Goal: Information Seeking & Learning: Check status

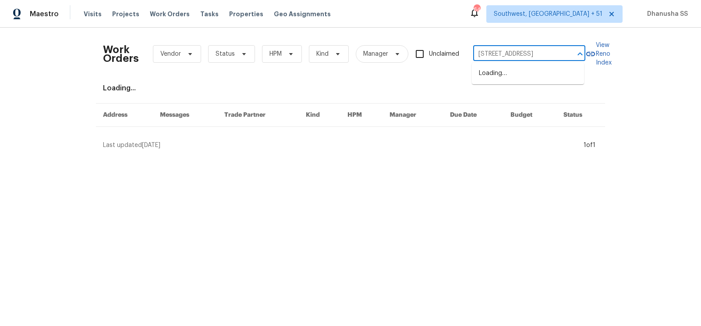
type input "[STREET_ADDRESS]"
click at [510, 75] on li "[STREET_ADDRESS]" at bounding box center [528, 73] width 112 height 14
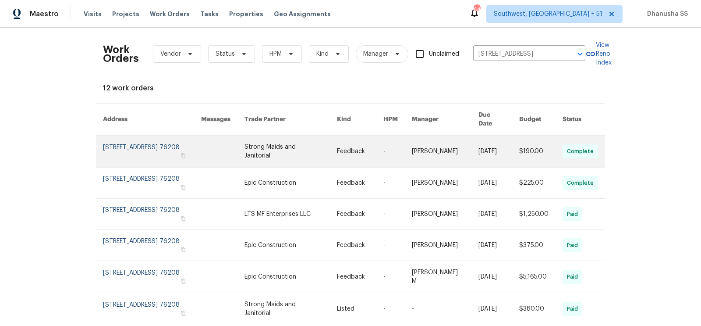
click at [360, 138] on link at bounding box center [360, 151] width 46 height 32
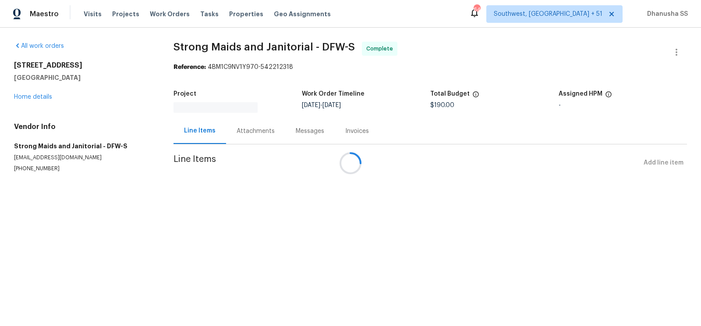
click at [39, 96] on div at bounding box center [350, 163] width 701 height 326
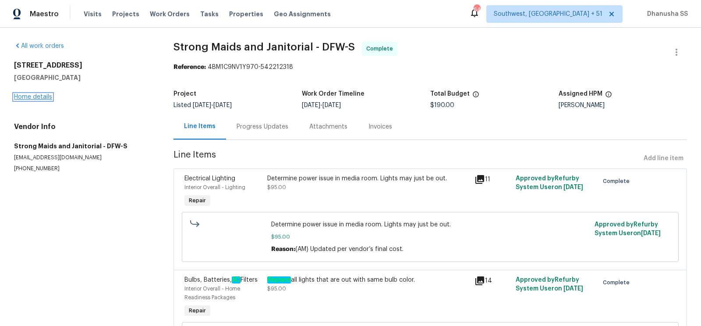
click at [36, 98] on link "Home details" at bounding box center [33, 97] width 38 height 6
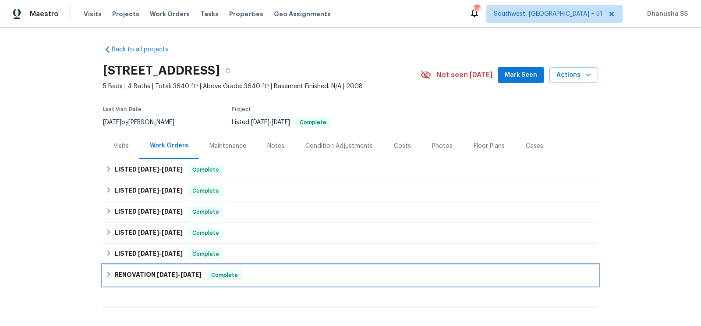
click at [260, 277] on div "RENOVATION [DATE] - [DATE] Complete" at bounding box center [351, 275] width 490 height 11
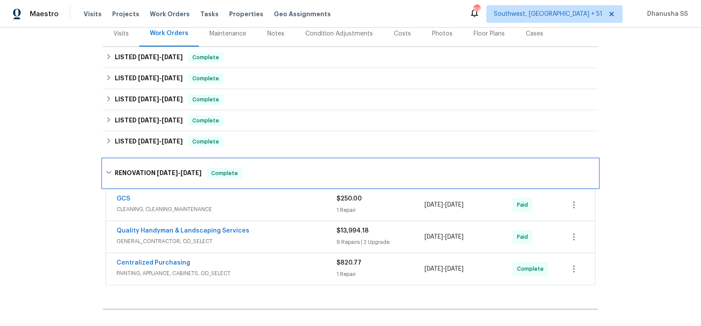
scroll to position [206, 0]
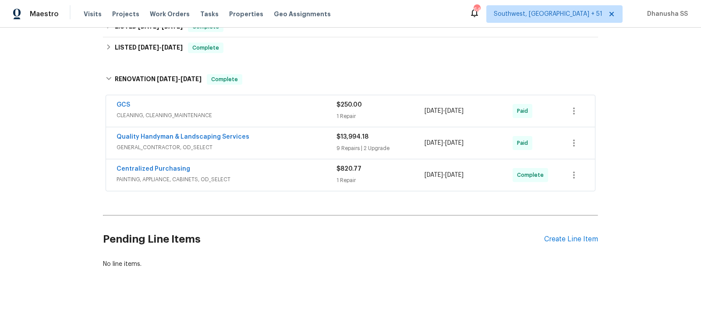
click at [292, 117] on span "CLEANING, CLEANING_MAINTENANCE" at bounding box center [227, 115] width 220 height 9
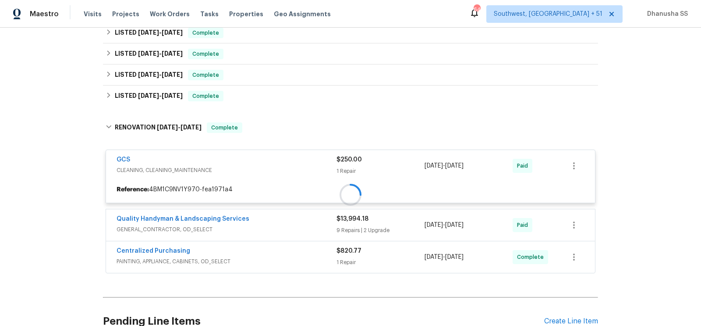
scroll to position [123, 0]
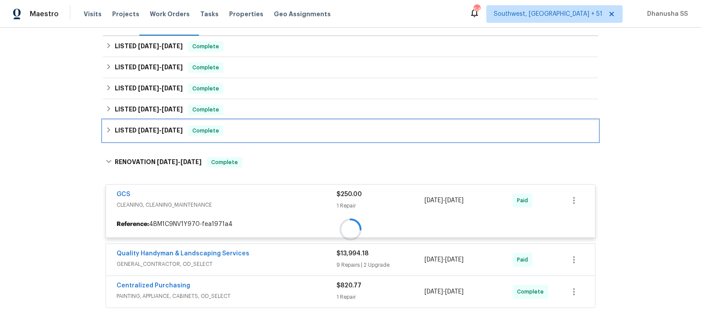
click at [277, 133] on div "LISTED [DATE] - [DATE] Complete" at bounding box center [351, 130] width 490 height 11
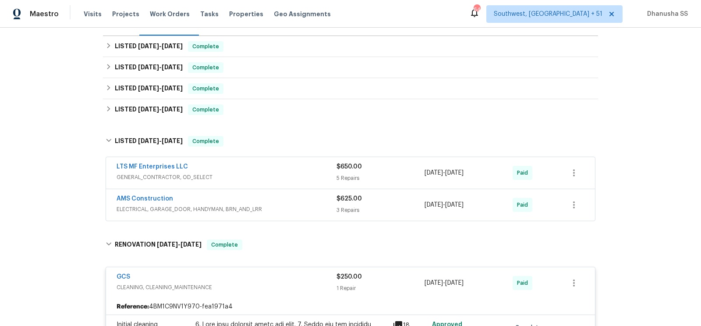
click at [298, 192] on div "AMS Construction ELECTRICAL, GARAGE_DOOR, HANDYMAN, BRN_AND_LRR $625.00 3 Repai…" at bounding box center [350, 205] width 489 height 32
click at [304, 208] on span "ELECTRICAL, GARAGE_DOOR, HANDYMAN, BRN_AND_LRR" at bounding box center [227, 209] width 220 height 9
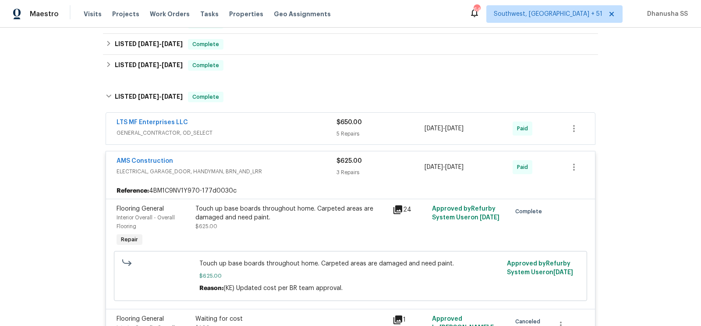
scroll to position [71, 0]
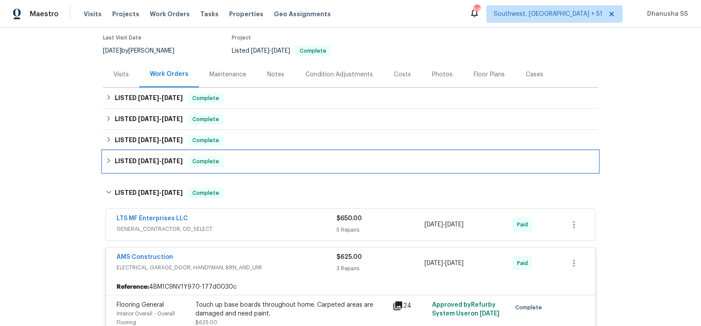
click at [274, 161] on div "LISTED [DATE] - [DATE] Complete" at bounding box center [351, 161] width 490 height 11
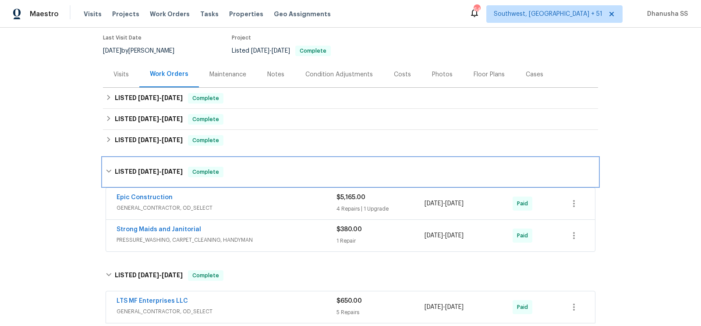
scroll to position [188, 0]
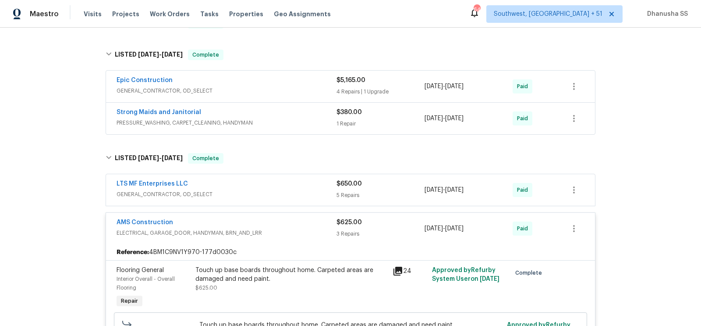
click at [295, 192] on span "GENERAL_CONTRACTOR, OD_SELECT" at bounding box center [227, 194] width 220 height 9
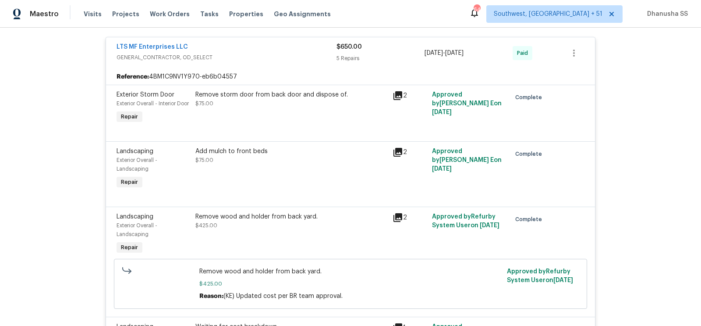
scroll to position [199, 0]
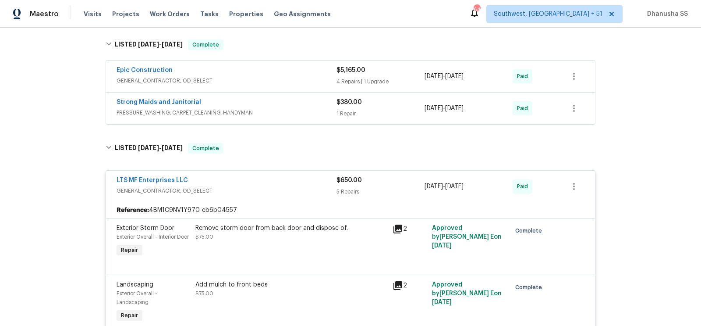
click at [280, 114] on span "PRESSURE_WASHING, CARPET_CLEANING, HANDYMAN" at bounding box center [227, 112] width 220 height 9
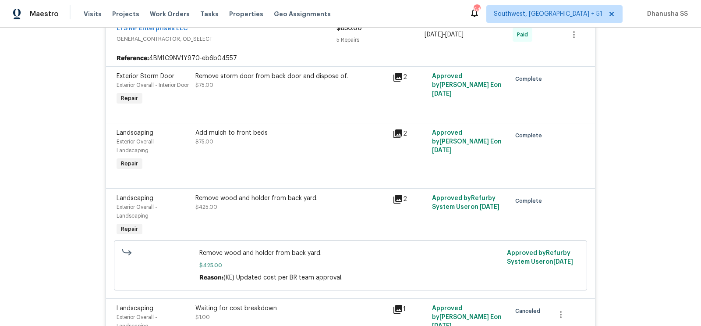
scroll to position [149, 0]
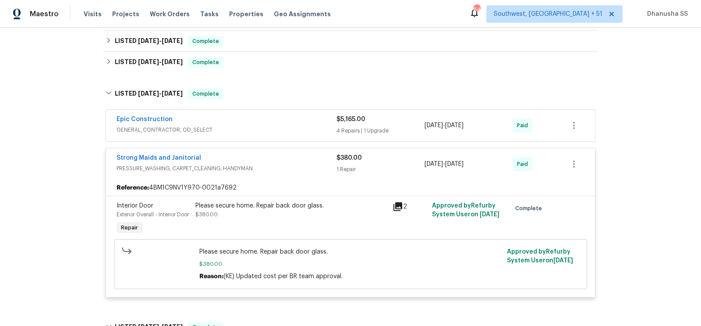
click at [280, 124] on div "Epic Construction" at bounding box center [227, 120] width 220 height 11
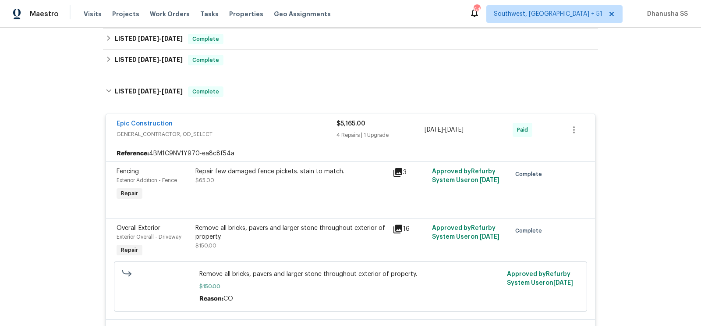
scroll to position [100, 0]
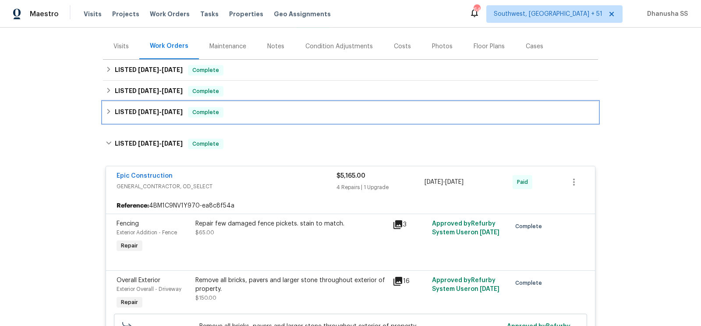
click at [272, 110] on div "LISTED [DATE] - [DATE] Complete" at bounding box center [351, 112] width 490 height 11
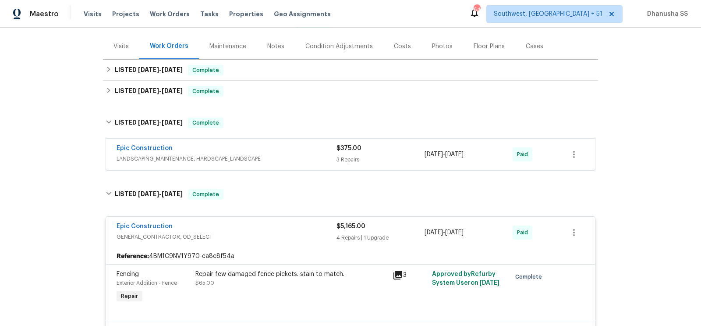
click at [292, 158] on span "LANDSCAPING_MAINTENANCE, HARDSCAPE_LANDSCAPE" at bounding box center [227, 158] width 220 height 9
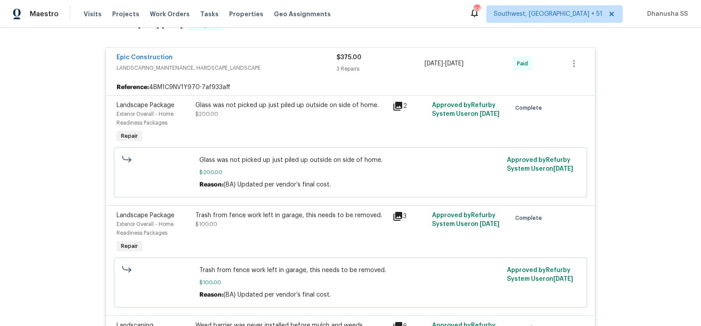
scroll to position [68, 0]
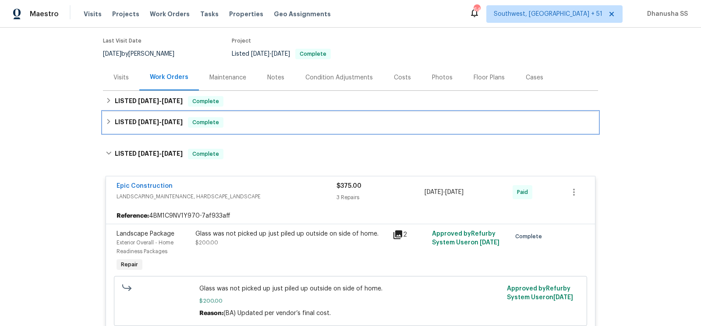
click at [268, 121] on div "LISTED [DATE] - [DATE] Complete" at bounding box center [351, 122] width 490 height 11
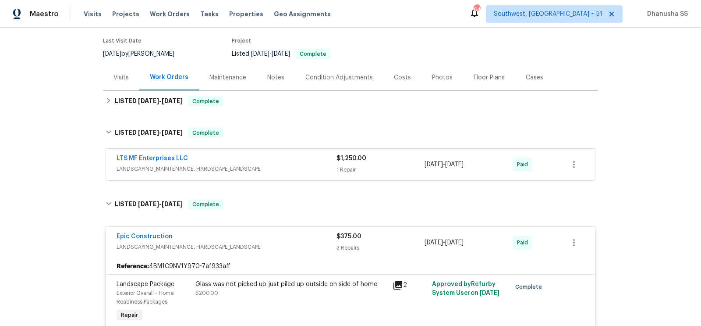
click at [291, 167] on span "LANDSCAPING_MAINTENANCE, HARDSCAPE_LANDSCAPE" at bounding box center [227, 168] width 220 height 9
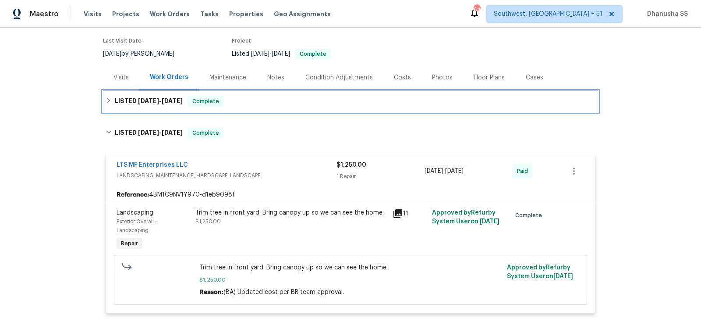
click at [256, 107] on div "LISTED [DATE] - [DATE] Complete" at bounding box center [350, 101] width 495 height 21
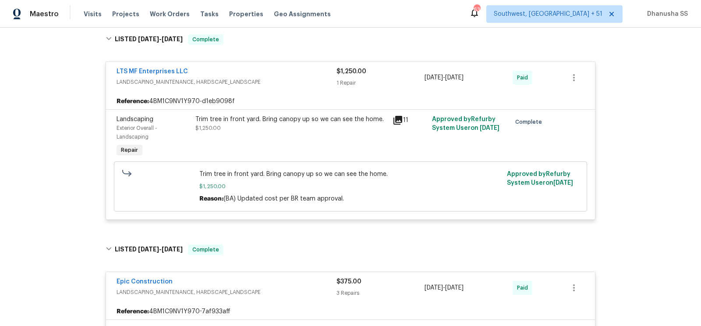
scroll to position [108, 0]
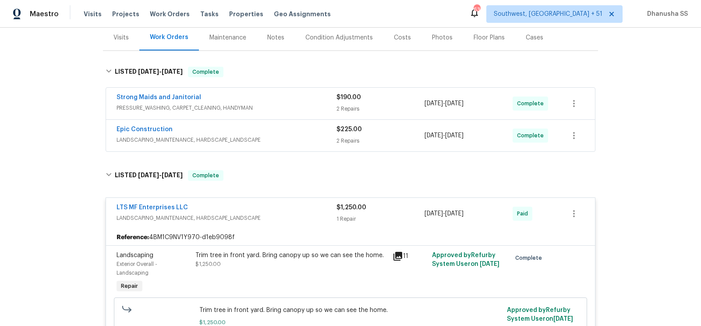
click at [300, 137] on span "LANDSCAPING_MAINTENANCE, HARDSCAPE_LANDSCAPE" at bounding box center [227, 139] width 220 height 9
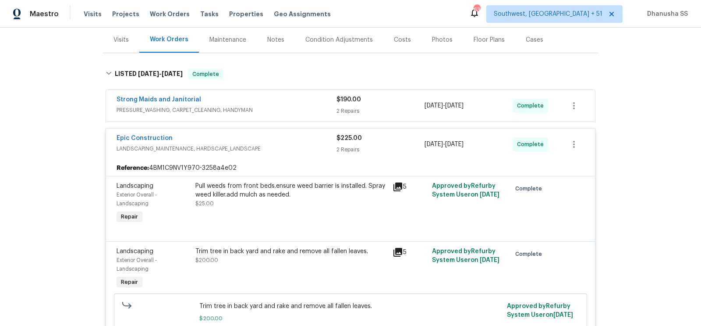
scroll to position [89, 0]
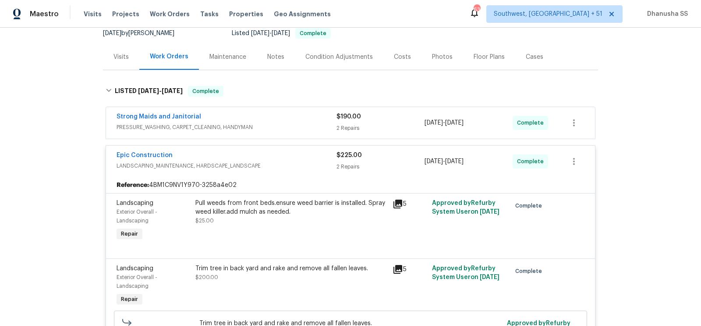
click at [311, 128] on span "PRESSURE_WASHING, CARPET_CLEANING, HANDYMAN" at bounding box center [227, 127] width 220 height 9
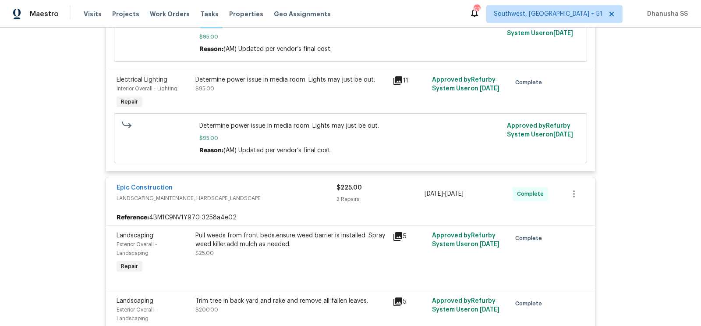
scroll to position [0, 0]
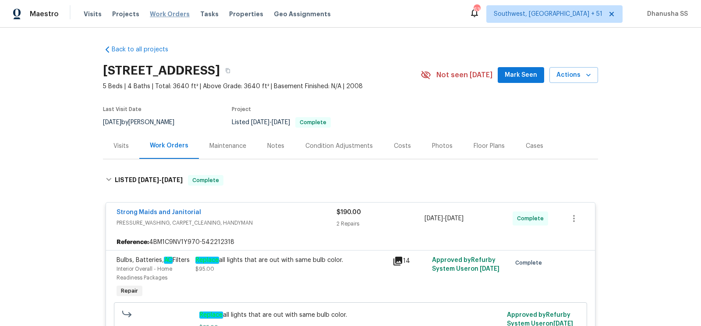
click at [164, 13] on span "Work Orders" at bounding box center [170, 14] width 40 height 9
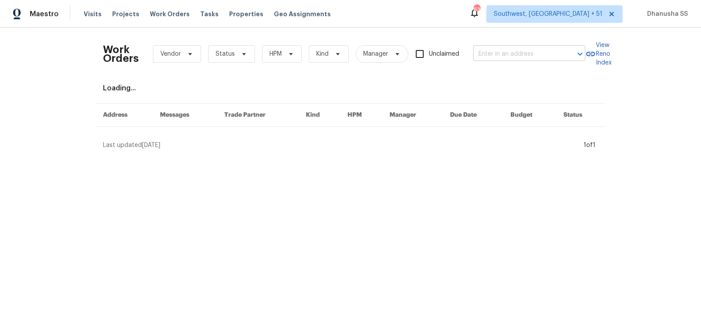
click at [508, 51] on input "text" at bounding box center [517, 54] width 88 height 14
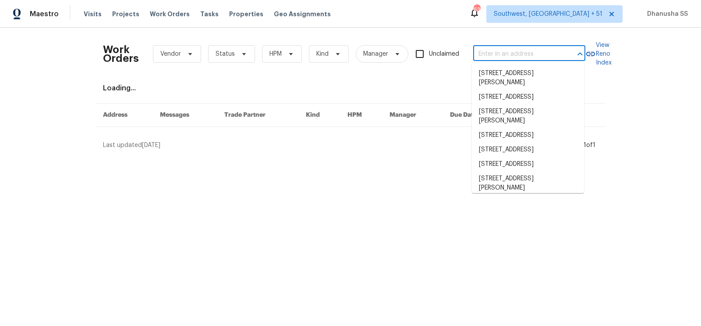
paste input "[STREET_ADDRESS]"
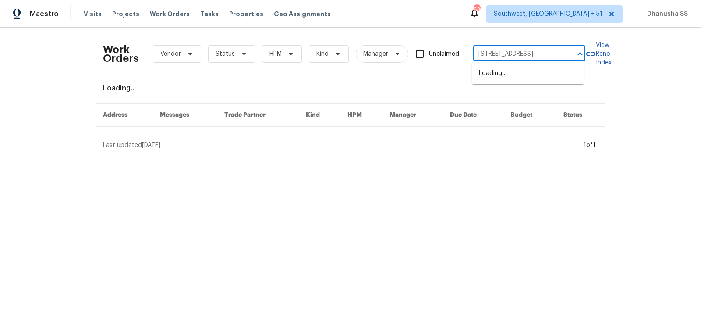
type input "[STREET_ADDRESS]"
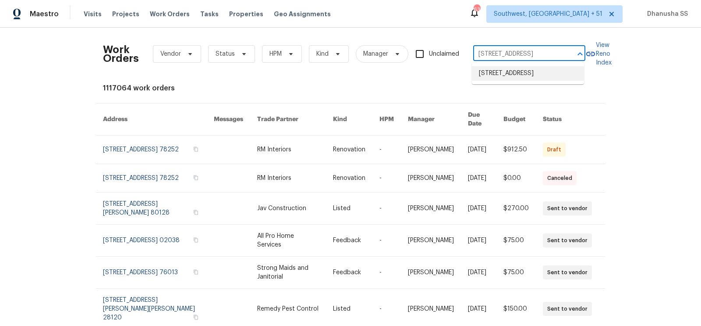
click at [508, 77] on li "[STREET_ADDRESS]" at bounding box center [528, 73] width 112 height 14
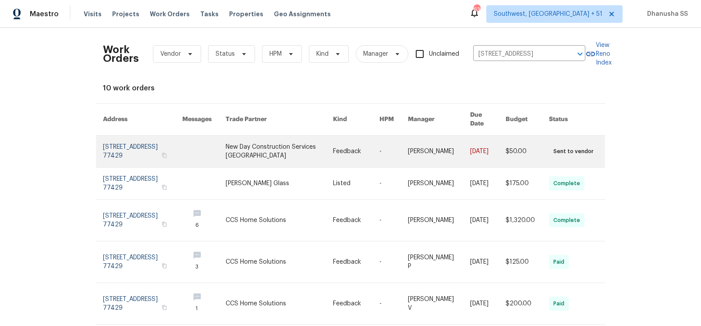
click at [310, 135] on link at bounding box center [279, 151] width 107 height 32
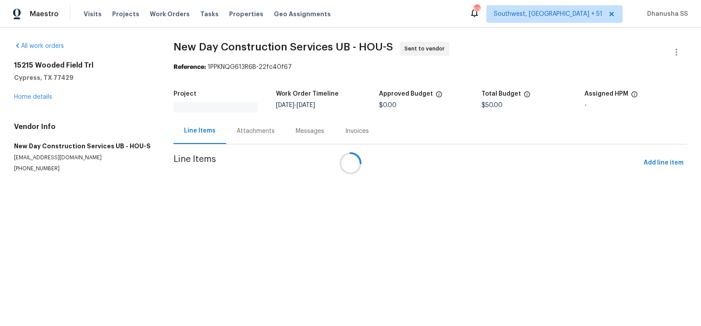
click at [28, 96] on div at bounding box center [350, 163] width 701 height 326
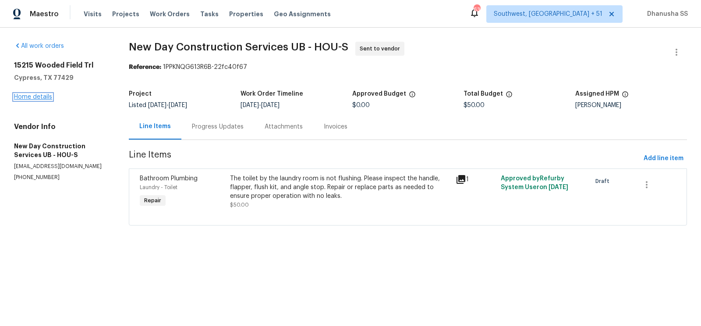
click at [33, 94] on link "Home details" at bounding box center [33, 97] width 38 height 6
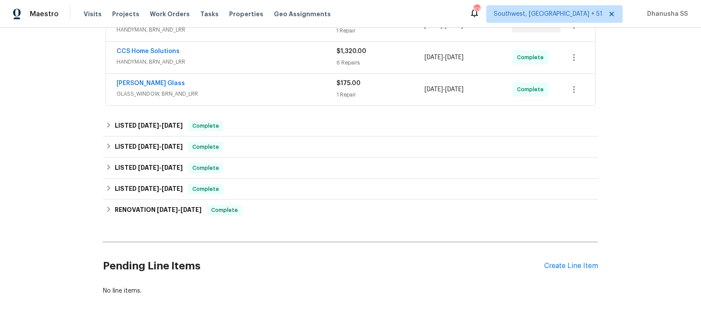
scroll to position [191, 0]
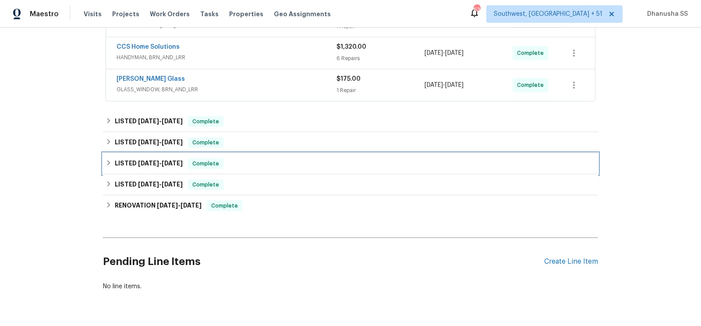
click at [245, 163] on div "LISTED [DATE] - [DATE] Complete" at bounding box center [351, 163] width 490 height 11
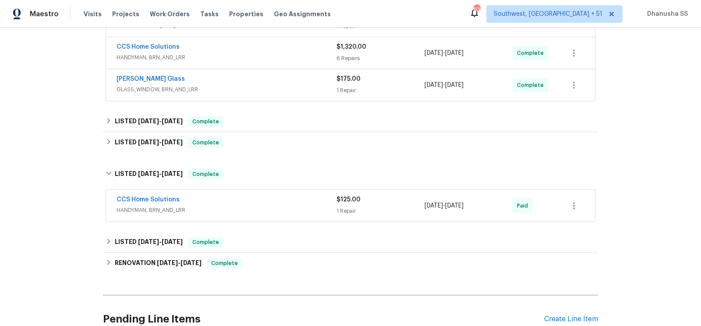
click at [289, 206] on span "HANDYMAN, BRN_AND_LRR" at bounding box center [227, 210] width 220 height 9
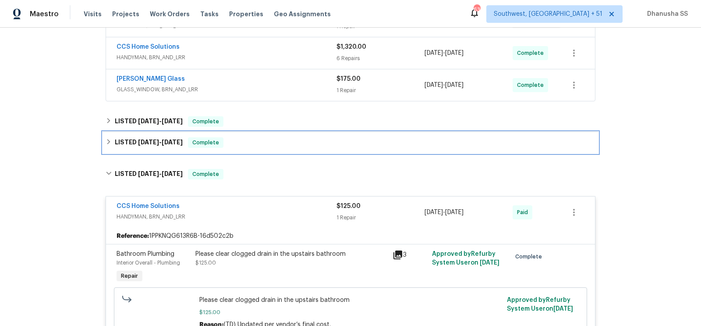
click at [274, 140] on div "LISTED [DATE] - [DATE] Complete" at bounding box center [351, 142] width 490 height 11
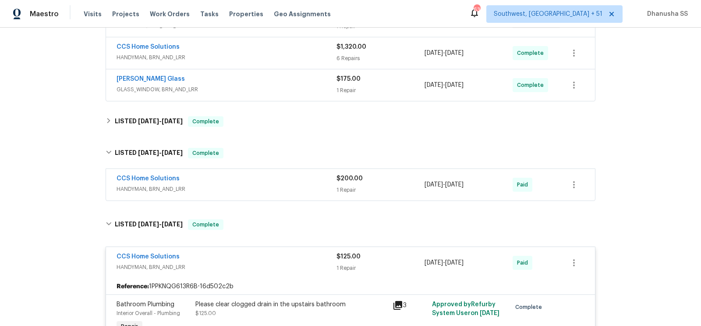
click at [306, 189] on span "HANDYMAN, BRN_AND_LRR" at bounding box center [227, 189] width 220 height 9
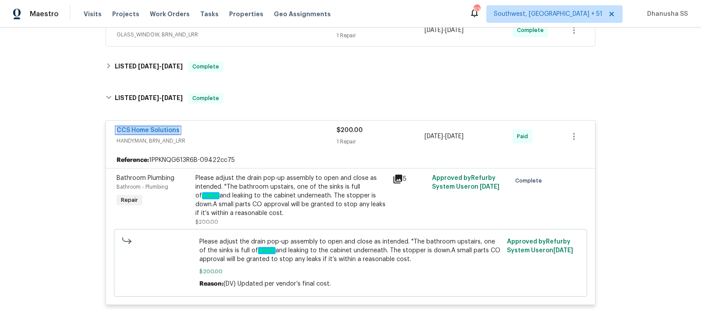
scroll to position [199, 0]
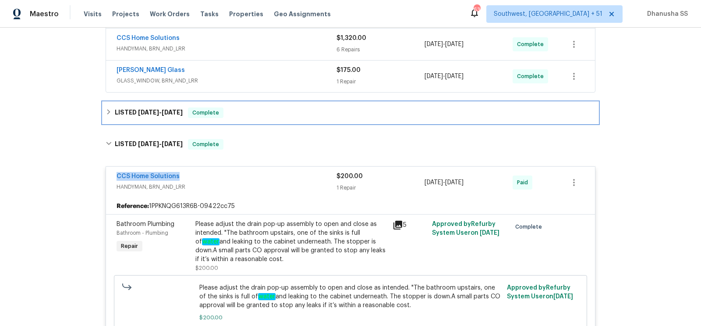
click at [243, 110] on div "LISTED [DATE] - [DATE] Complete" at bounding box center [351, 112] width 490 height 11
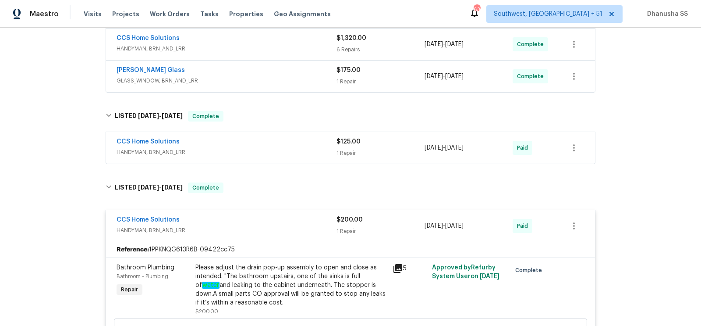
click at [266, 139] on div "CCS Home Solutions" at bounding box center [227, 142] width 220 height 11
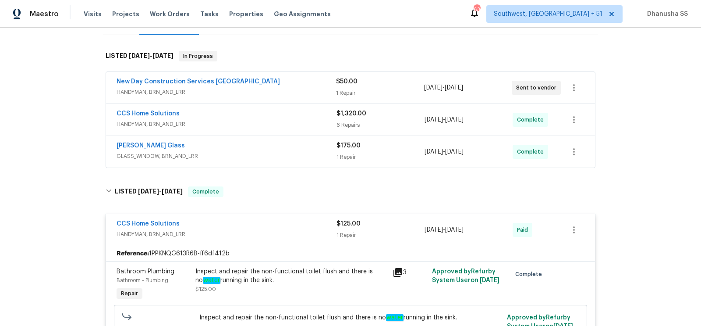
scroll to position [99, 0]
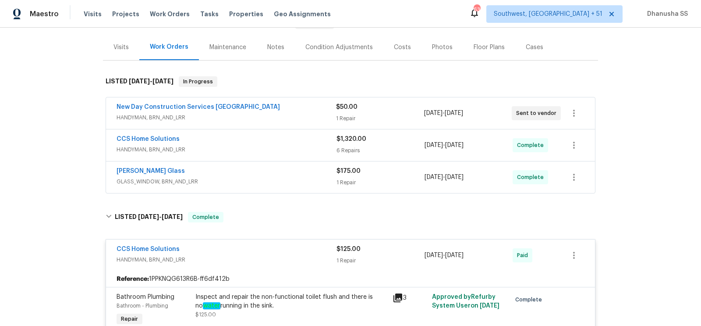
click at [271, 172] on div "[PERSON_NAME] Glass" at bounding box center [227, 172] width 220 height 11
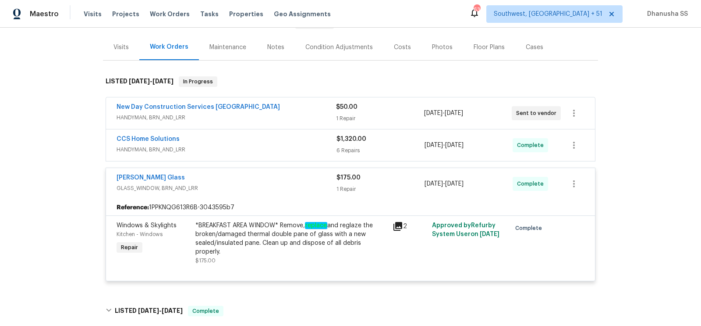
click at [281, 139] on div "CCS Home Solutions" at bounding box center [227, 140] width 220 height 11
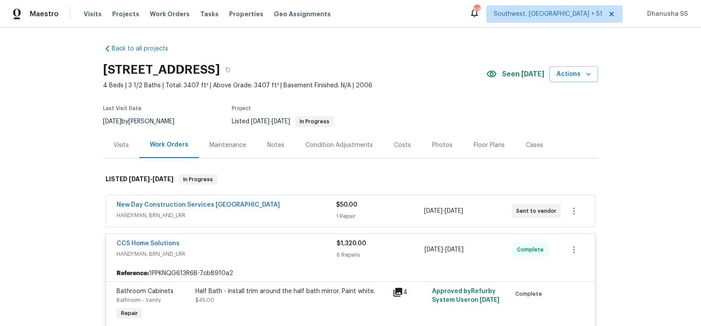
scroll to position [0, 0]
click at [282, 203] on div "New Day Construction Services [GEOGRAPHIC_DATA]" at bounding box center [227, 206] width 220 height 11
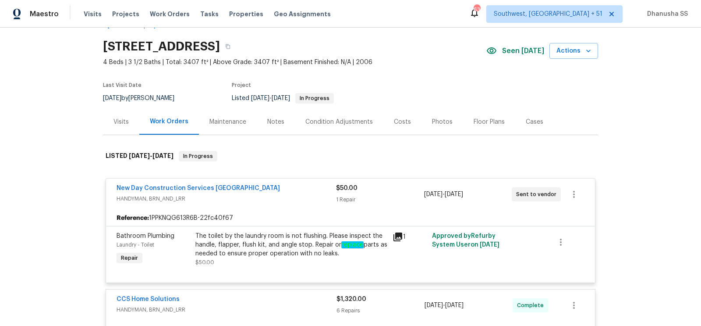
scroll to position [31, 0]
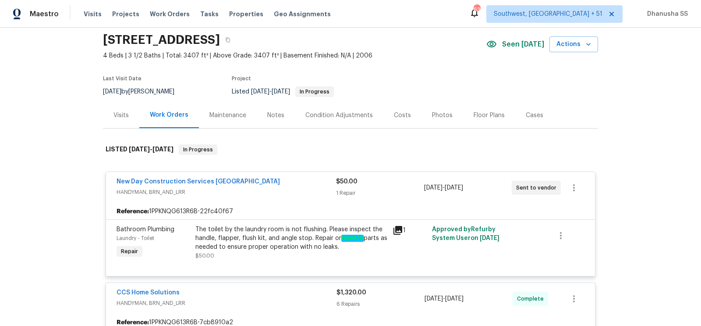
click at [282, 188] on span "HANDYMAN, BRN_AND_LRR" at bounding box center [227, 192] width 220 height 9
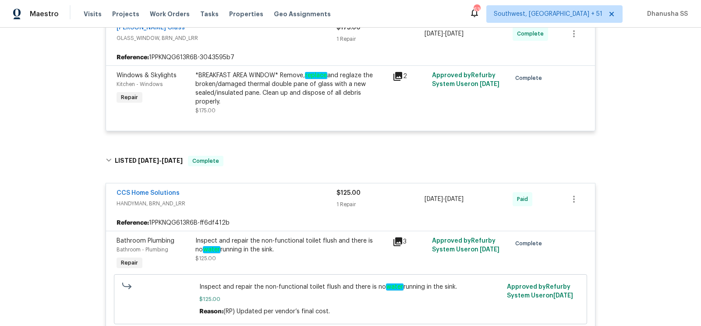
scroll to position [969, 0]
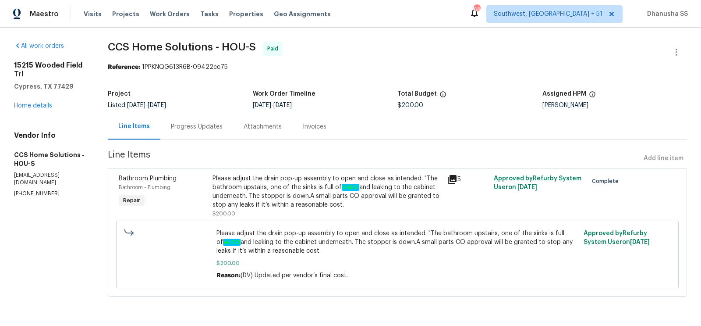
click at [196, 133] on div "Progress Updates" at bounding box center [196, 127] width 73 height 26
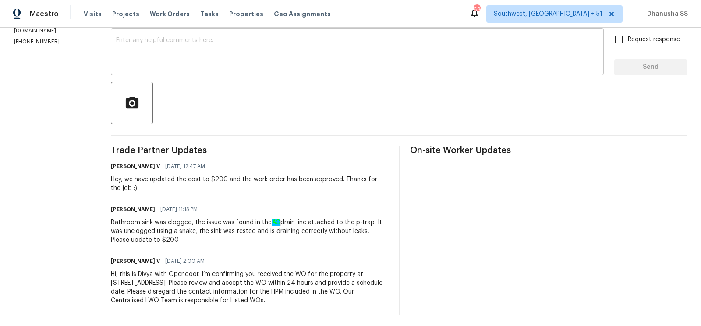
scroll to position [156, 0]
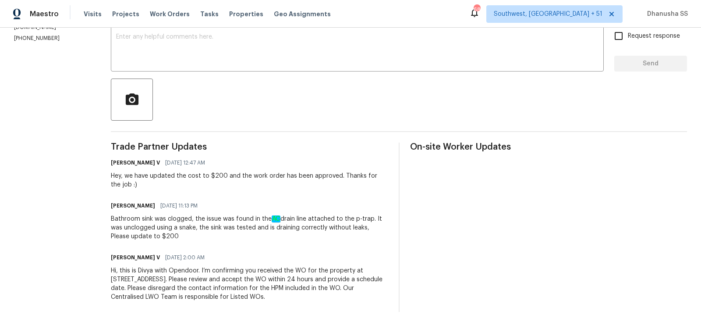
drag, startPoint x: 197, startPoint y: 229, endPoint x: 311, endPoint y: 234, distance: 113.7
click at [311, 235] on div "Bathroom sink was clogged, the issue was found in the AC drain line attached to…" at bounding box center [249, 227] width 277 height 26
click at [311, 234] on div "Bathroom sink was clogged, the issue was found in the AC drain line attached to…" at bounding box center [249, 227] width 277 height 26
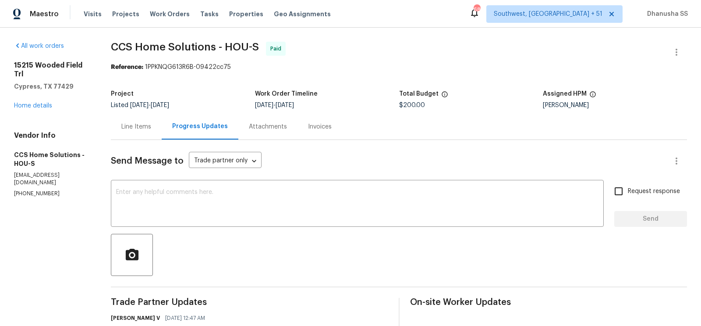
click at [135, 128] on div "Line Items" at bounding box center [136, 126] width 30 height 9
